Goal: Task Accomplishment & Management: Use online tool/utility

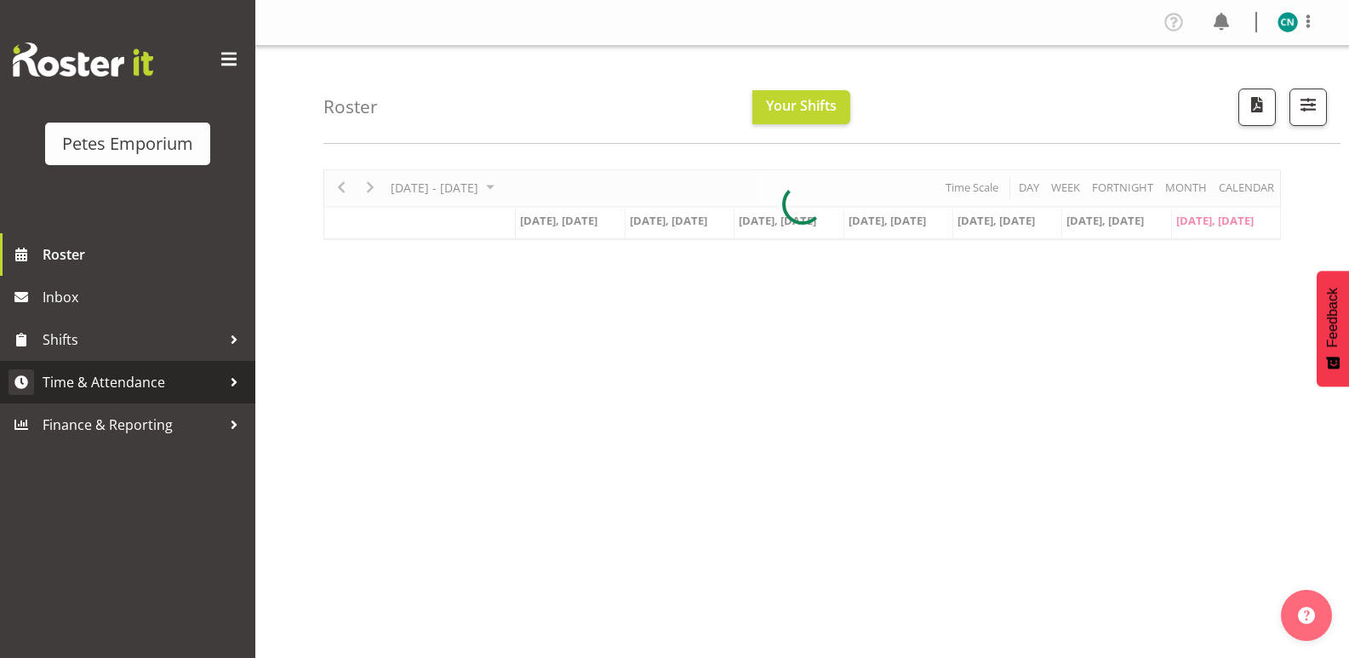
click at [49, 381] on span "Time & Attendance" at bounding box center [132, 382] width 179 height 26
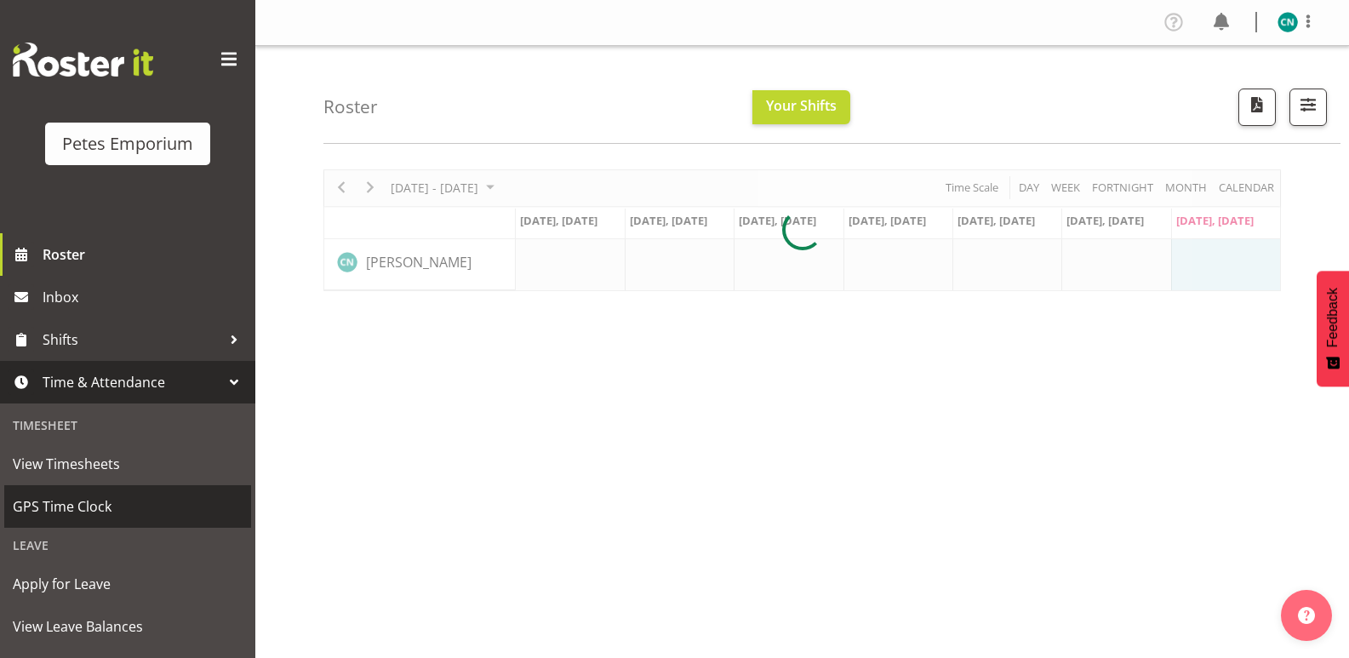
click at [61, 504] on span "GPS Time Clock" at bounding box center [128, 507] width 230 height 26
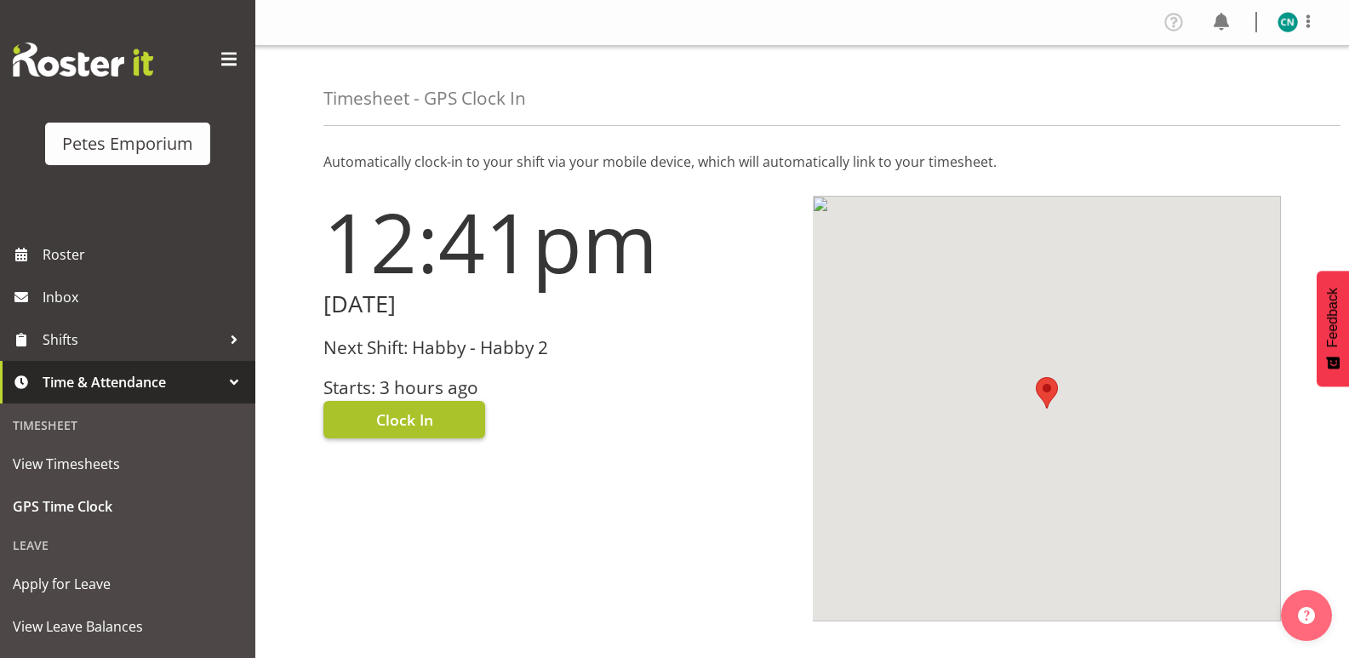
click at [413, 408] on button "Clock In" at bounding box center [405, 419] width 162 height 37
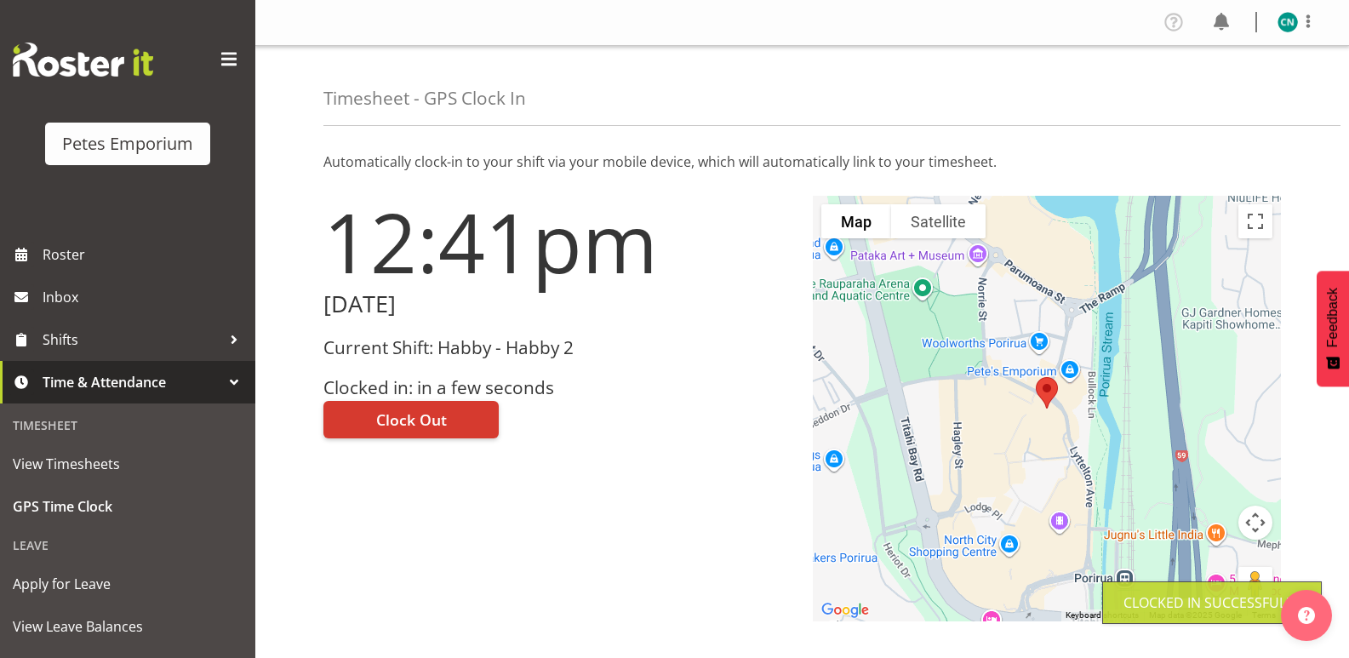
click at [1281, 15] on img at bounding box center [1288, 22] width 20 height 20
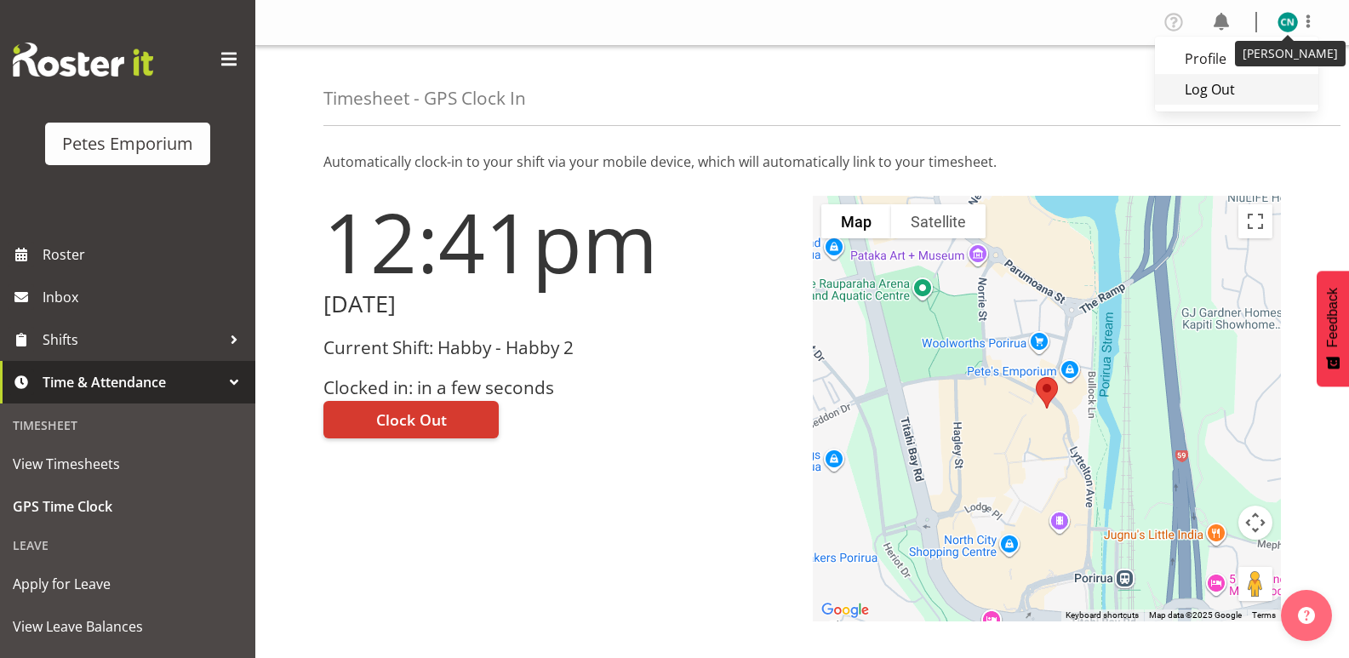
click at [1219, 84] on link "Log Out" at bounding box center [1236, 89] width 163 height 31
